Goal: Task Accomplishment & Management: Manage account settings

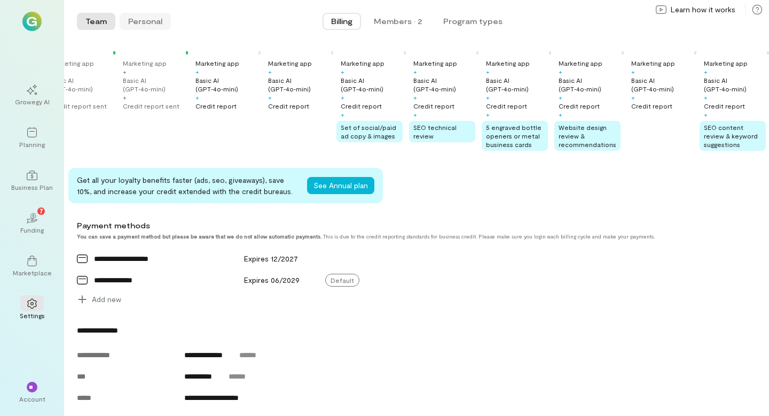
scroll to position [203, 0]
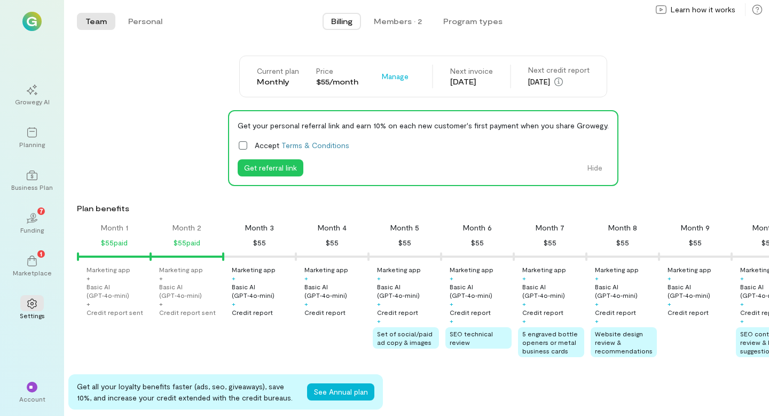
scroll to position [0, 36]
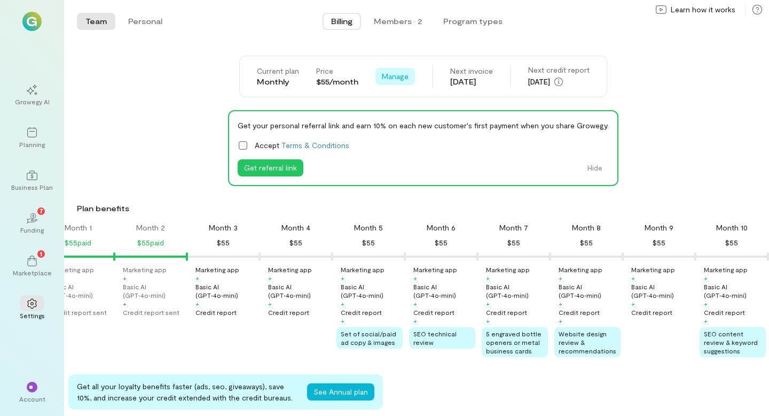
click at [395, 75] on span "Manage" at bounding box center [395, 76] width 27 height 11
click at [644, 72] on div "Current plan Monthly Price $55/month Manage See Annual Plan Cancel plan Next in…" at bounding box center [423, 77] width 692 height 42
click at [349, 19] on span "Billing" at bounding box center [341, 21] width 21 height 11
click at [399, 79] on span "Manage" at bounding box center [395, 76] width 27 height 11
click at [409, 100] on span "See Annual Plan" at bounding box center [427, 99] width 54 height 11
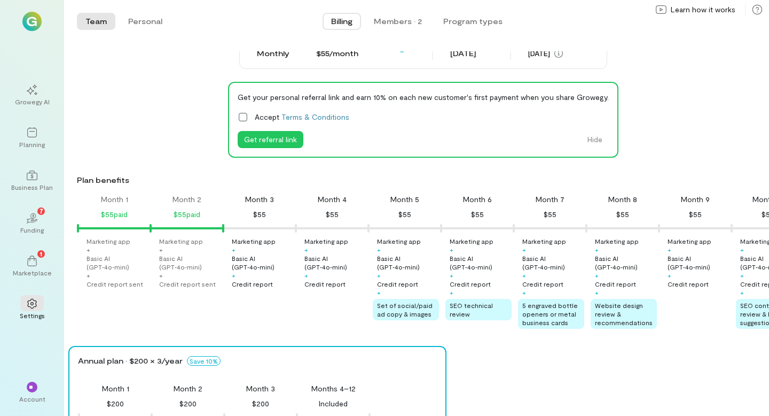
scroll to position [0, 0]
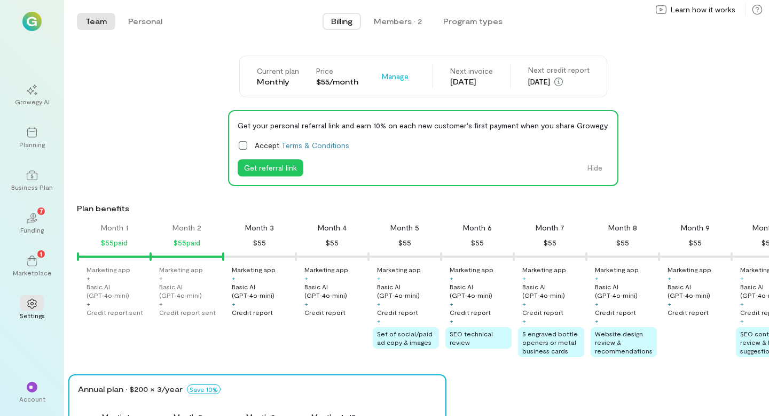
click at [719, 115] on div "Get your personal referral link and earn 10% on each new customer's first payme…" at bounding box center [423, 148] width 692 height 76
click at [717, 112] on div "Get your personal referral link and earn 10% on each new customer's first payme…" at bounding box center [423, 148] width 692 height 76
